Goal: Transaction & Acquisition: Purchase product/service

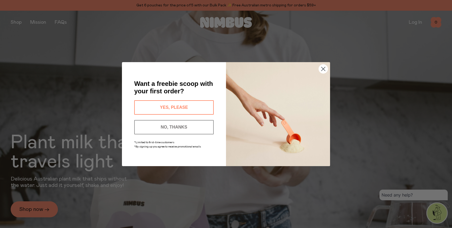
click at [175, 124] on button "NO, THANKS" at bounding box center [174, 127] width 80 height 14
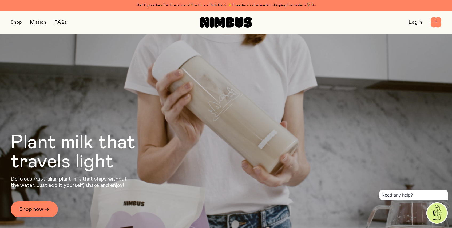
click at [17, 21] on button "button" at bounding box center [16, 22] width 11 height 7
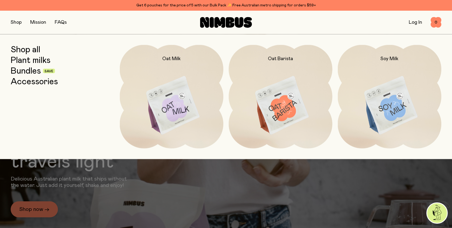
click at [29, 70] on link "Bundles" at bounding box center [26, 71] width 30 height 10
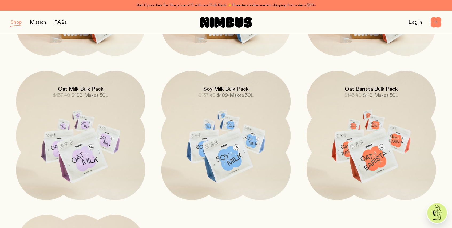
scroll to position [186, 0]
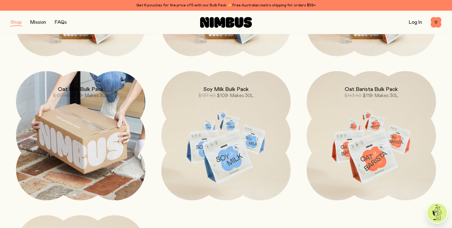
click at [92, 148] on img at bounding box center [80, 135] width 129 height 129
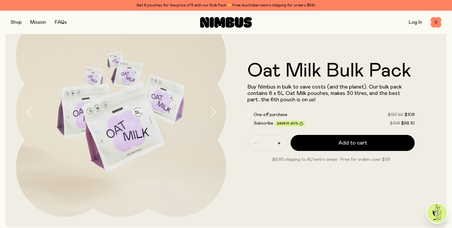
scroll to position [45, 0]
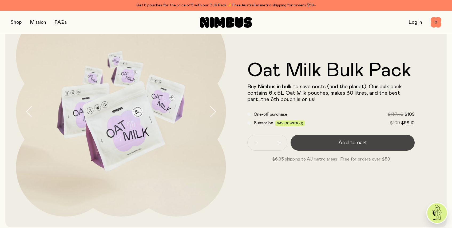
click at [361, 141] on span "Add to cart" at bounding box center [352, 142] width 29 height 7
